Goal: Information Seeking & Learning: Find specific fact

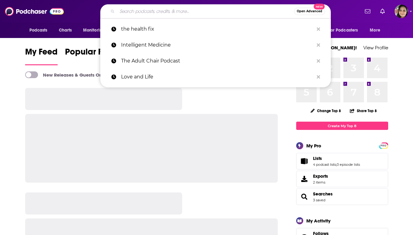
click at [131, 7] on input "Search podcasts, credits, & more..." at bounding box center [205, 11] width 177 height 10
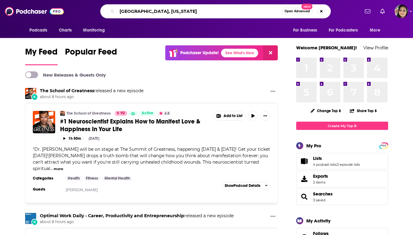
type input "[GEOGRAPHIC_DATA], [US_STATE]"
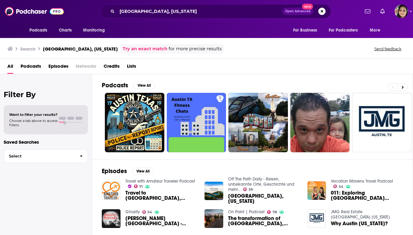
click at [38, 67] on span "Podcasts" at bounding box center [31, 67] width 21 height 13
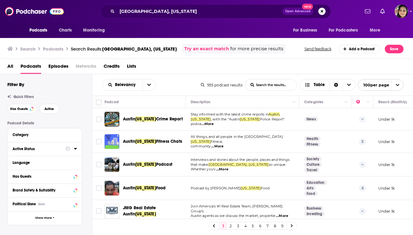
click at [53, 151] on div "Active Status" at bounding box center [37, 149] width 49 height 4
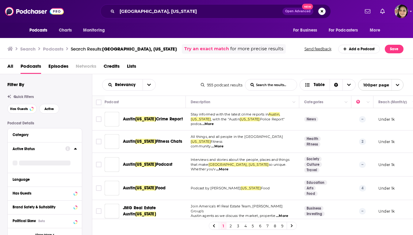
click at [76, 149] on icon at bounding box center [75, 148] width 3 height 5
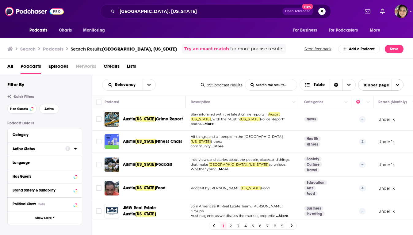
click at [75, 149] on icon at bounding box center [75, 149] width 3 height 2
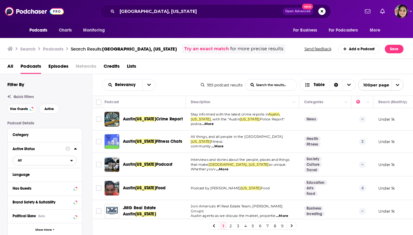
click at [40, 161] on span "All" at bounding box center [41, 160] width 57 height 8
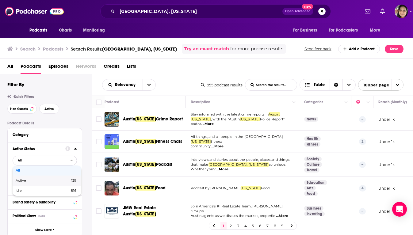
click at [37, 181] on span "Active" at bounding box center [32, 180] width 32 height 3
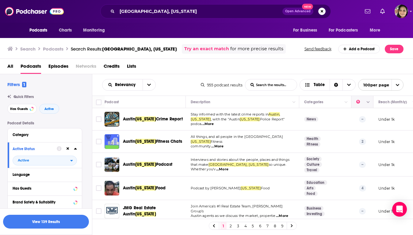
click at [366, 105] on button "Column Actions" at bounding box center [367, 102] width 7 height 7
click at [353, 100] on div at bounding box center [206, 117] width 413 height 235
click at [398, 103] on icon "Move" at bounding box center [395, 101] width 7 height 7
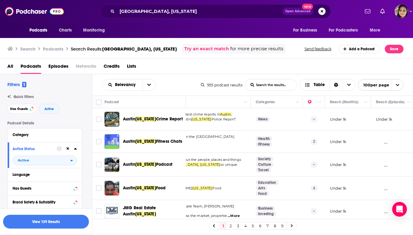
scroll to position [0, 140]
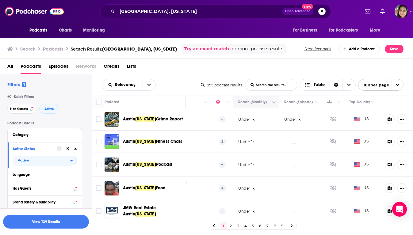
click at [275, 103] on icon "Column Actions" at bounding box center [273, 102] width 3 height 4
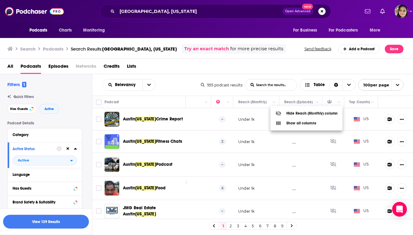
click at [270, 99] on div at bounding box center [206, 117] width 413 height 235
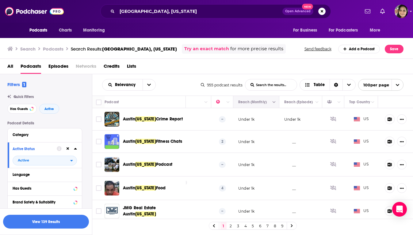
click at [275, 102] on button "Column Actions" at bounding box center [273, 102] width 7 height 7
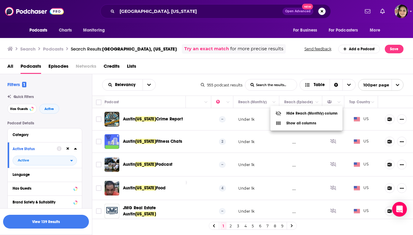
click at [254, 103] on div at bounding box center [206, 117] width 413 height 235
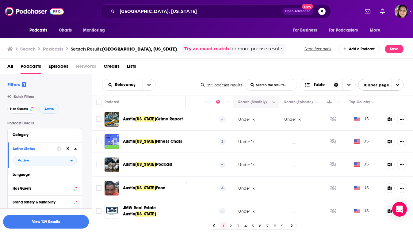
click at [248, 101] on button "Move" at bounding box center [255, 101] width 36 height 7
click at [248, 103] on button "Move" at bounding box center [255, 101] width 36 height 7
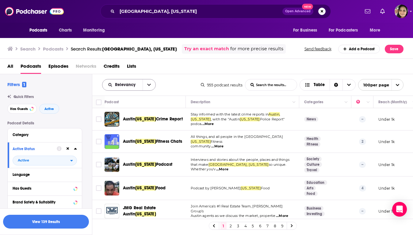
click at [149, 85] on icon "open menu" at bounding box center [149, 85] width 4 height 4
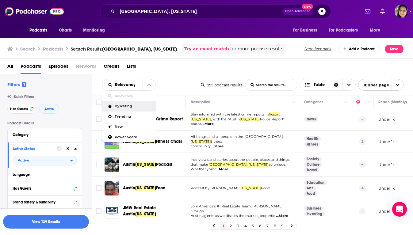
click at [130, 107] on span "By Rating" at bounding box center [133, 105] width 36 height 3
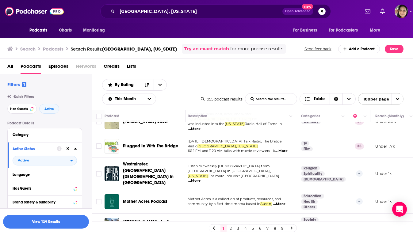
scroll to position [995, 3]
